Goal: Task Accomplishment & Management: Complete application form

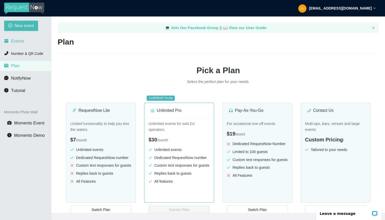
click at [20, 44] on li "Events" at bounding box center [25, 41] width 51 height 10
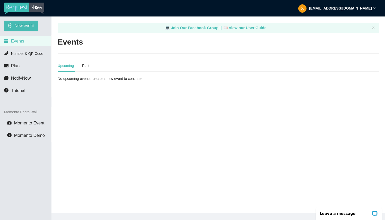
click at [65, 67] on div "Upcoming" at bounding box center [66, 66] width 16 height 6
click at [24, 55] on span "Number & QR Code" at bounding box center [27, 53] width 32 height 4
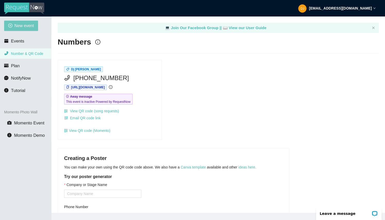
click at [24, 23] on span "New event" at bounding box center [24, 25] width 20 height 6
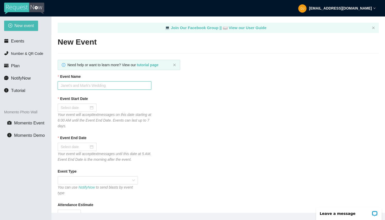
click at [104, 85] on input "Event Name" at bounding box center [105, 85] width 94 height 8
type input "Harlows October"
click at [92, 109] on div at bounding box center [77, 108] width 33 height 6
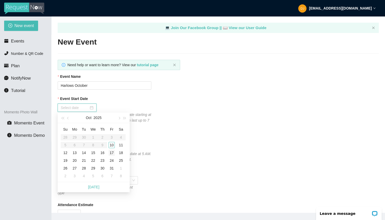
type input "[DATE]"
click at [112, 146] on div "10" at bounding box center [112, 145] width 6 height 6
type input "[DATE]"
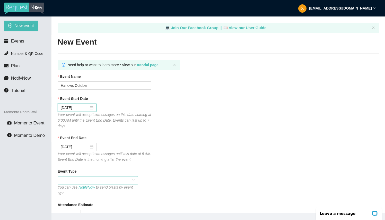
click at [92, 177] on span at bounding box center [98, 180] width 74 height 8
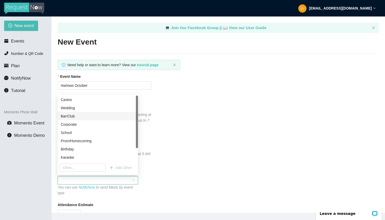
click at [96, 118] on div "Bar/Club" at bounding box center [98, 116] width 74 height 6
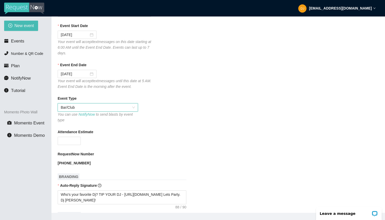
scroll to position [73, 0]
click at [73, 141] on input "Attendance Estimate" at bounding box center [69, 141] width 23 height 8
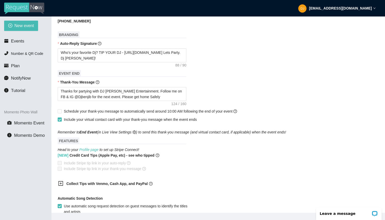
scroll to position [215, 0]
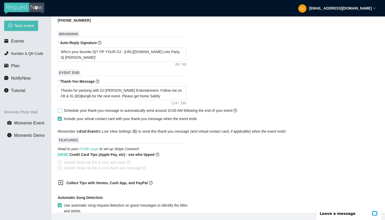
type input "35"
click at [60, 109] on input "Schedule your thank-you message to automatically send around 10:00 AM following…" at bounding box center [60, 110] width 4 height 4
checkbox input "true"
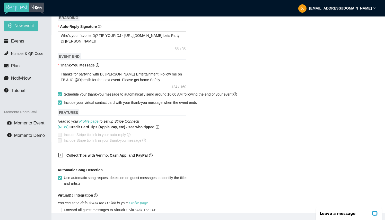
scroll to position [233, 0]
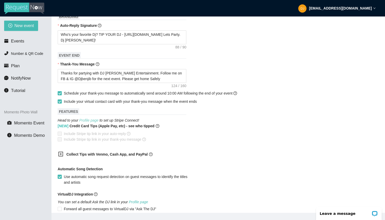
click at [84, 120] on link "Profile page" at bounding box center [88, 120] width 19 height 4
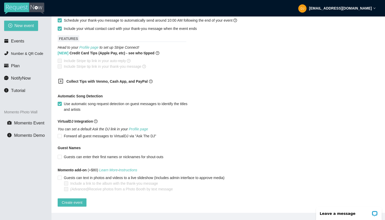
scroll to position [309, 0]
click at [71, 199] on span "Create event" at bounding box center [72, 202] width 21 height 6
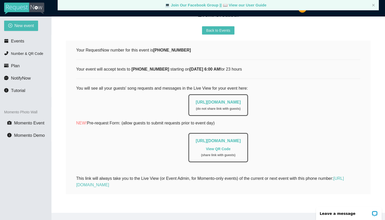
scroll to position [0, 0]
click at [220, 100] on link "[URL][DOMAIN_NAME]" at bounding box center [217, 102] width 45 height 4
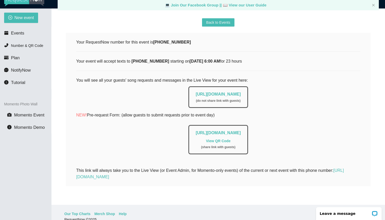
scroll to position [9, 0]
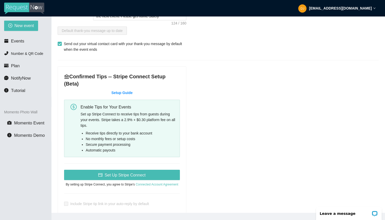
scroll to position [185, 0]
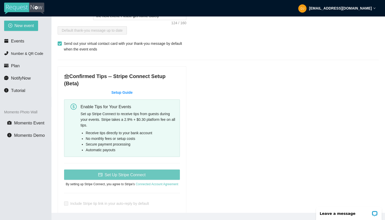
click at [117, 174] on span "Set Up Stripe Connect" at bounding box center [124, 174] width 41 height 6
